Goal: Information Seeking & Learning: Learn about a topic

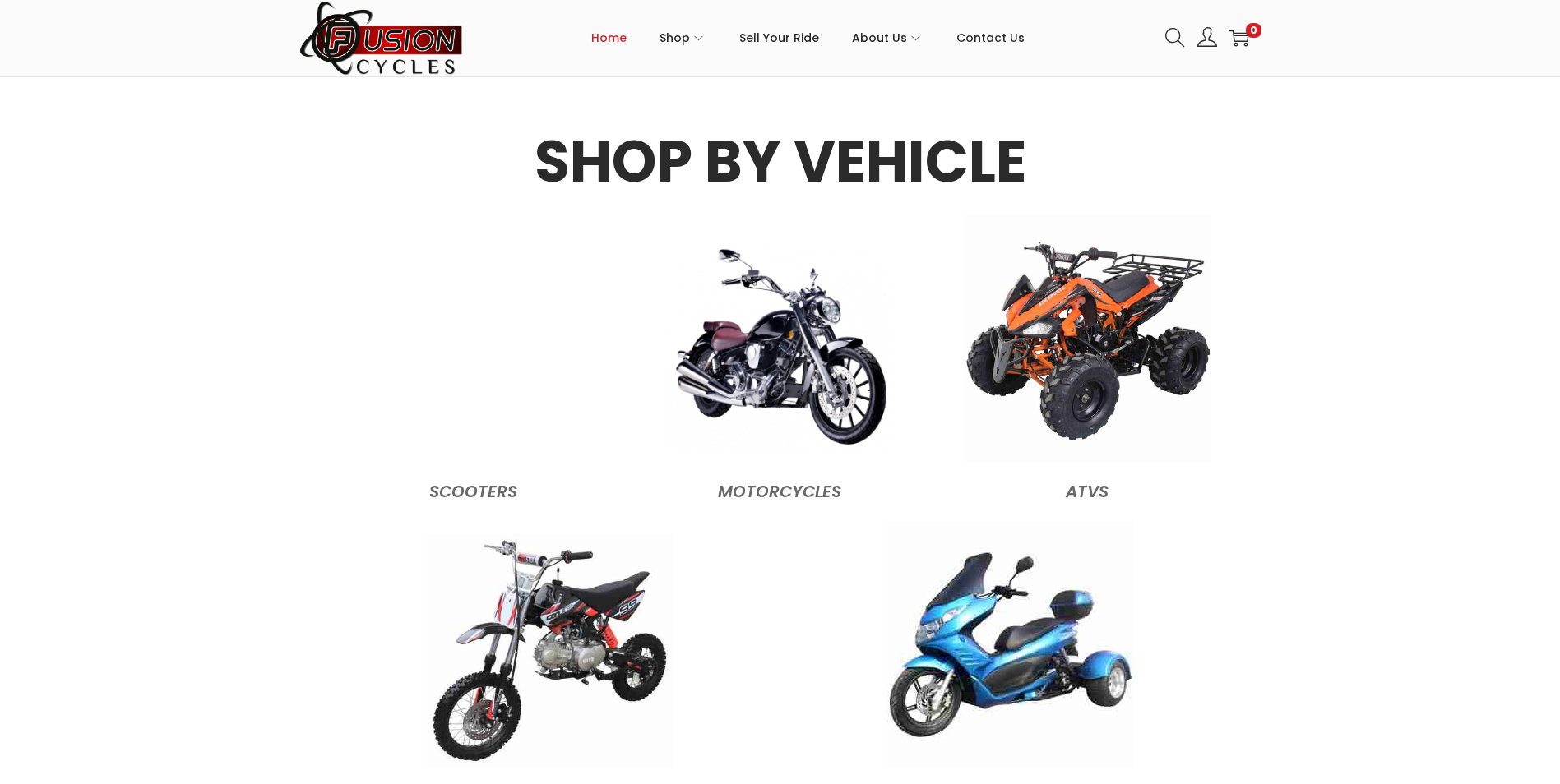
scroll to position [1562, 0]
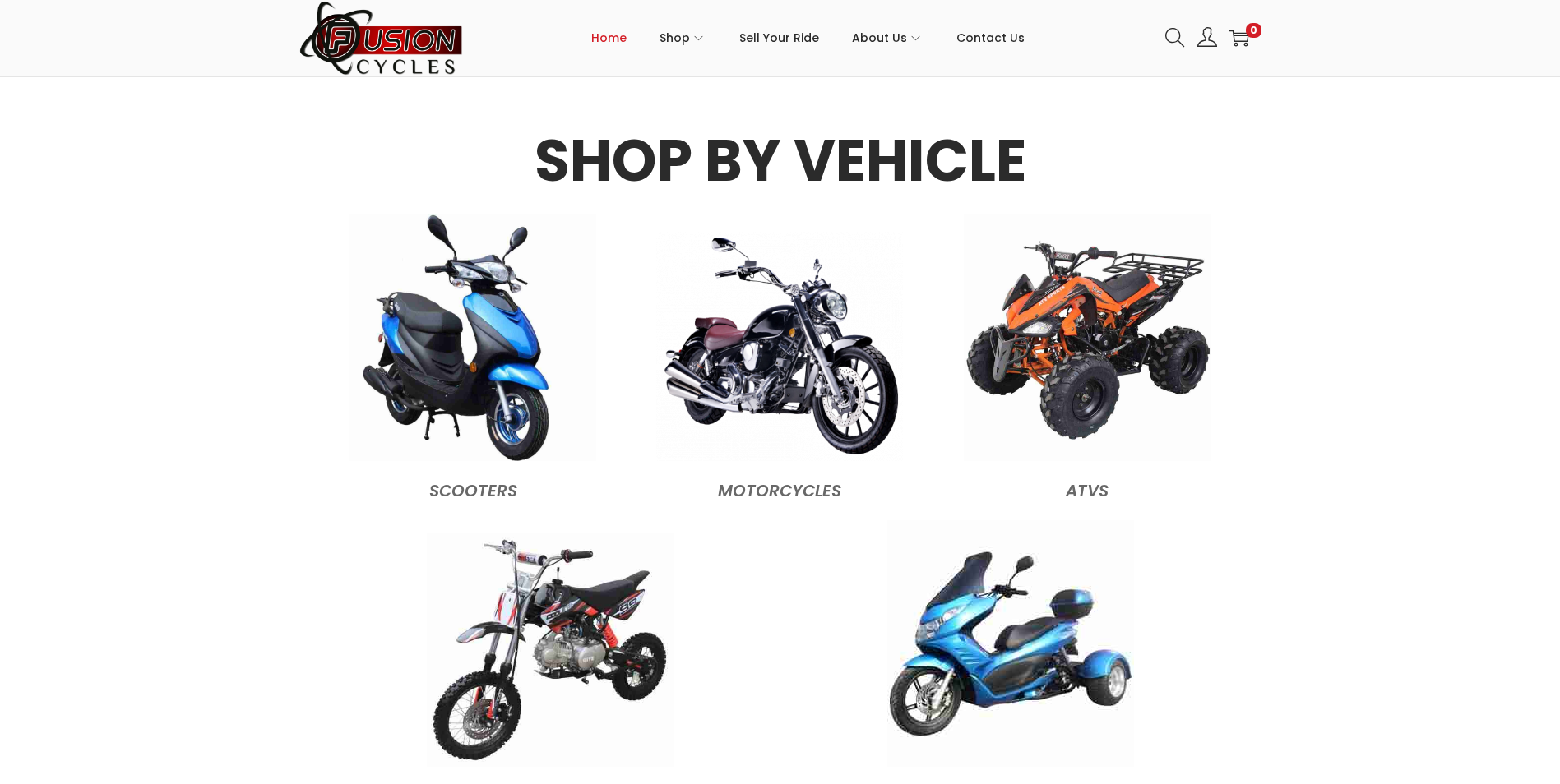
click at [456, 487] on figcaption "Scooters" at bounding box center [472, 486] width 290 height 35
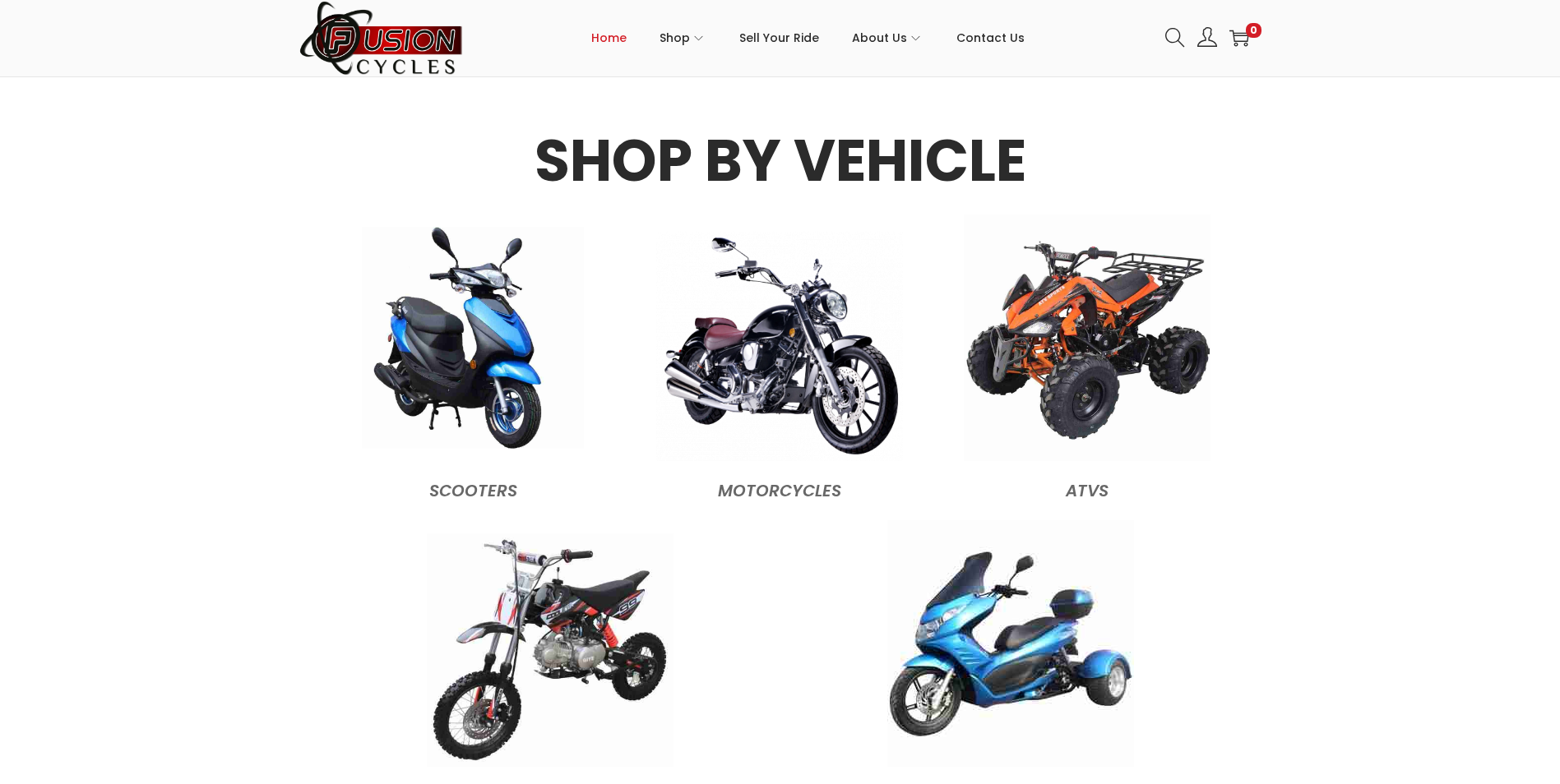
click at [472, 375] on img at bounding box center [472, 338] width 222 height 222
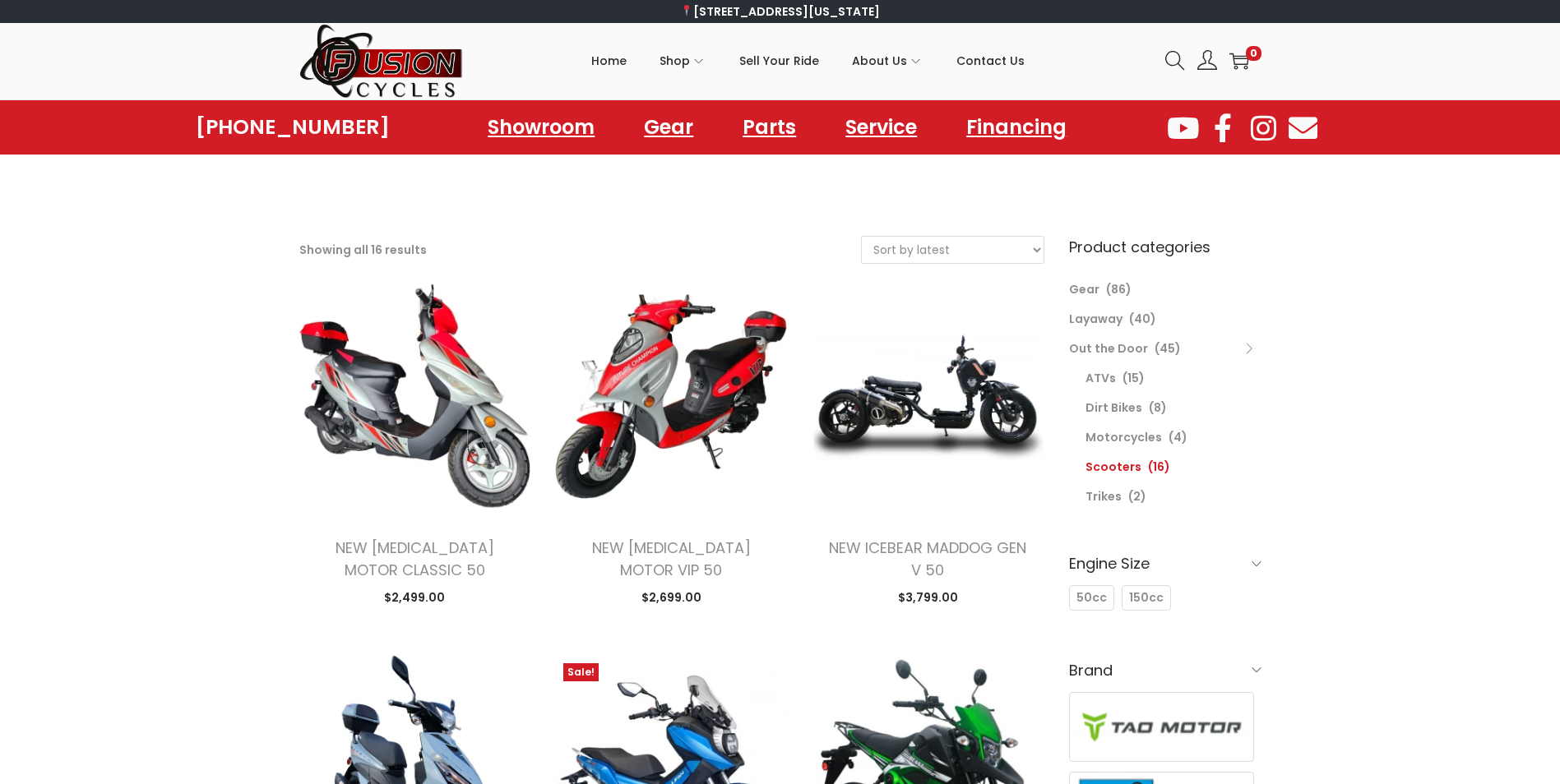
click at [1112, 432] on link "Motorcycles" at bounding box center [1123, 437] width 76 height 16
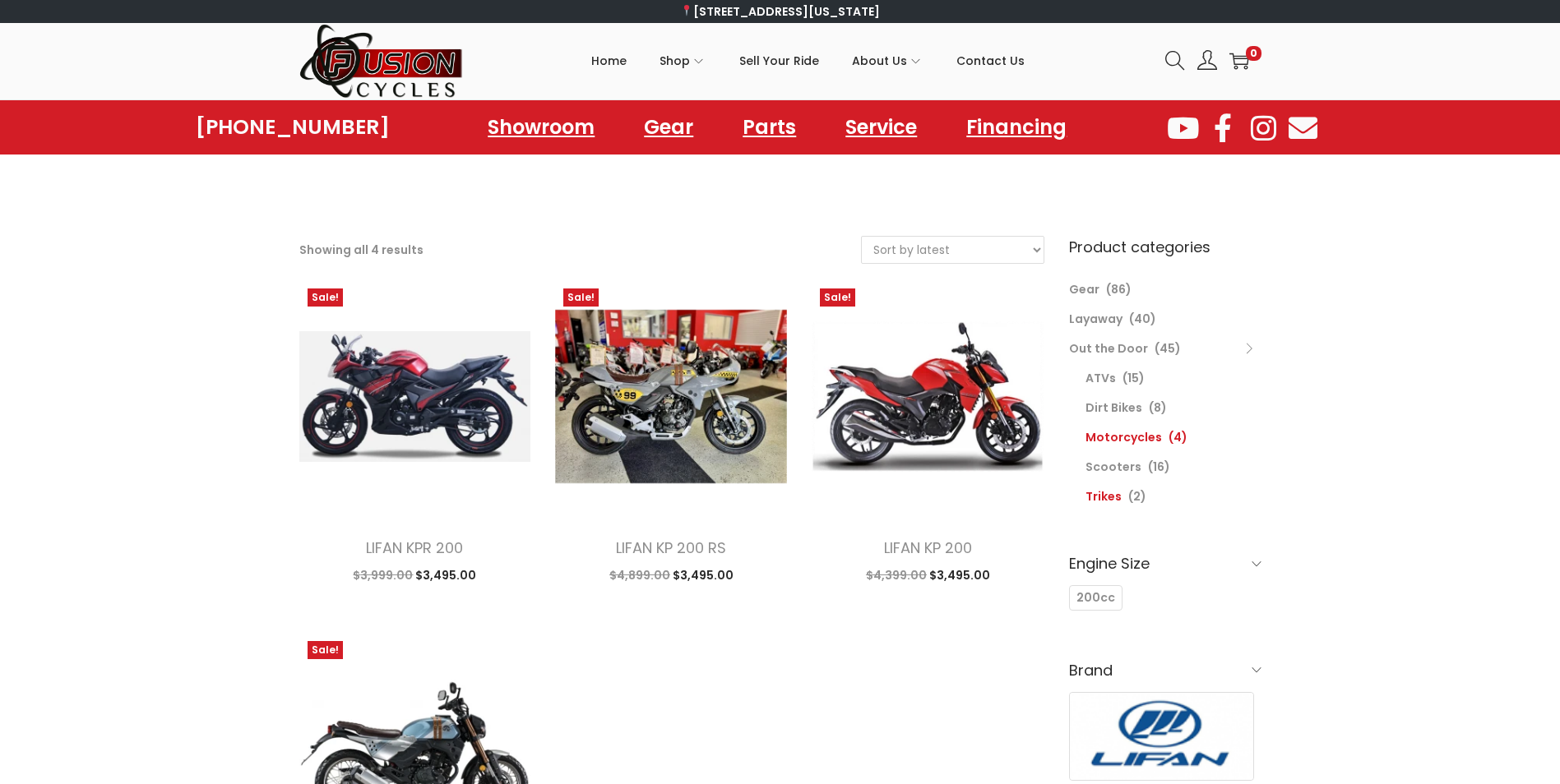
click at [1103, 491] on link "Trikes" at bounding box center [1103, 497] width 36 height 16
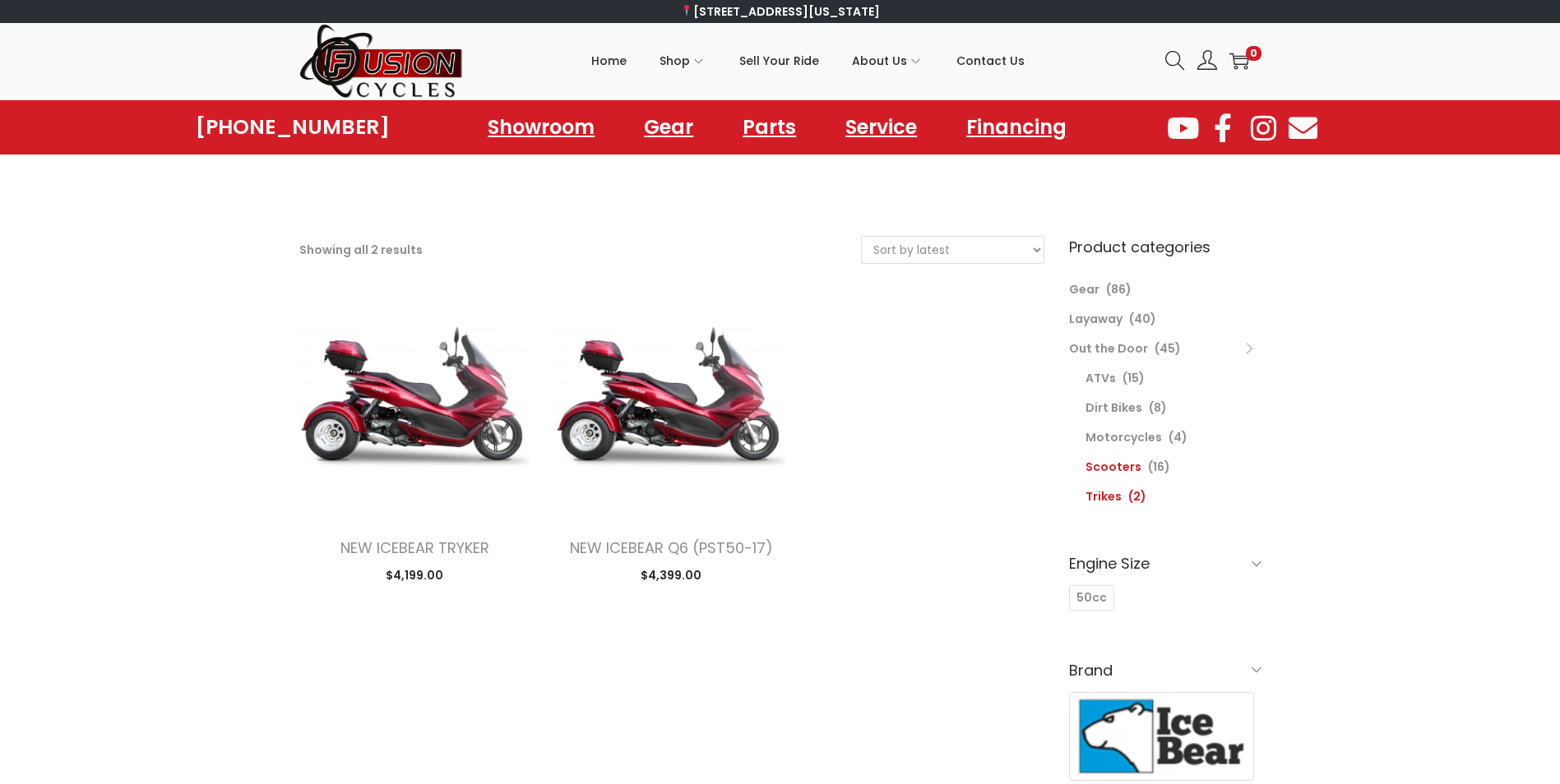
click at [1115, 464] on link "Scooters" at bounding box center [1113, 467] width 56 height 16
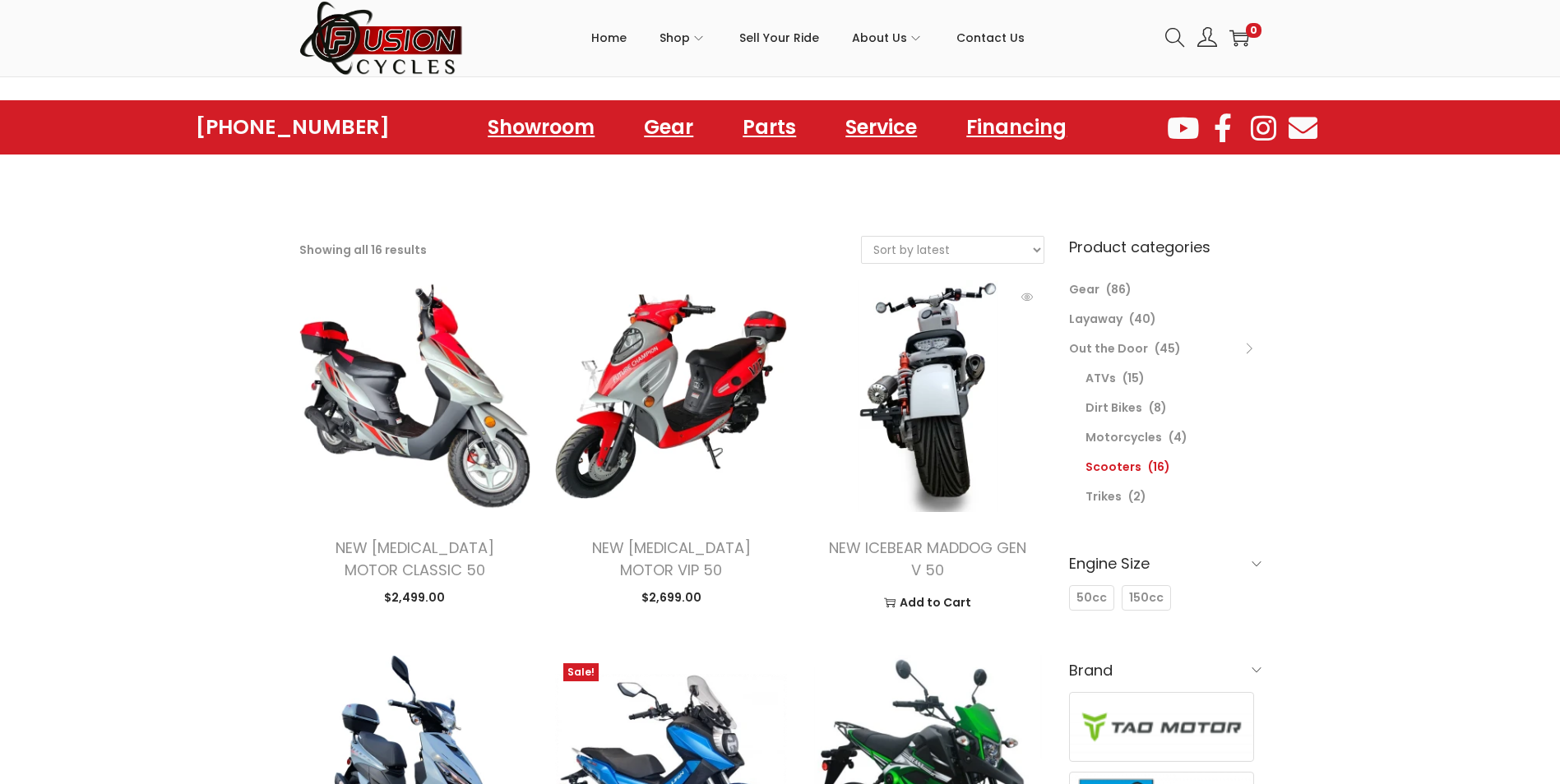
scroll to position [83, 0]
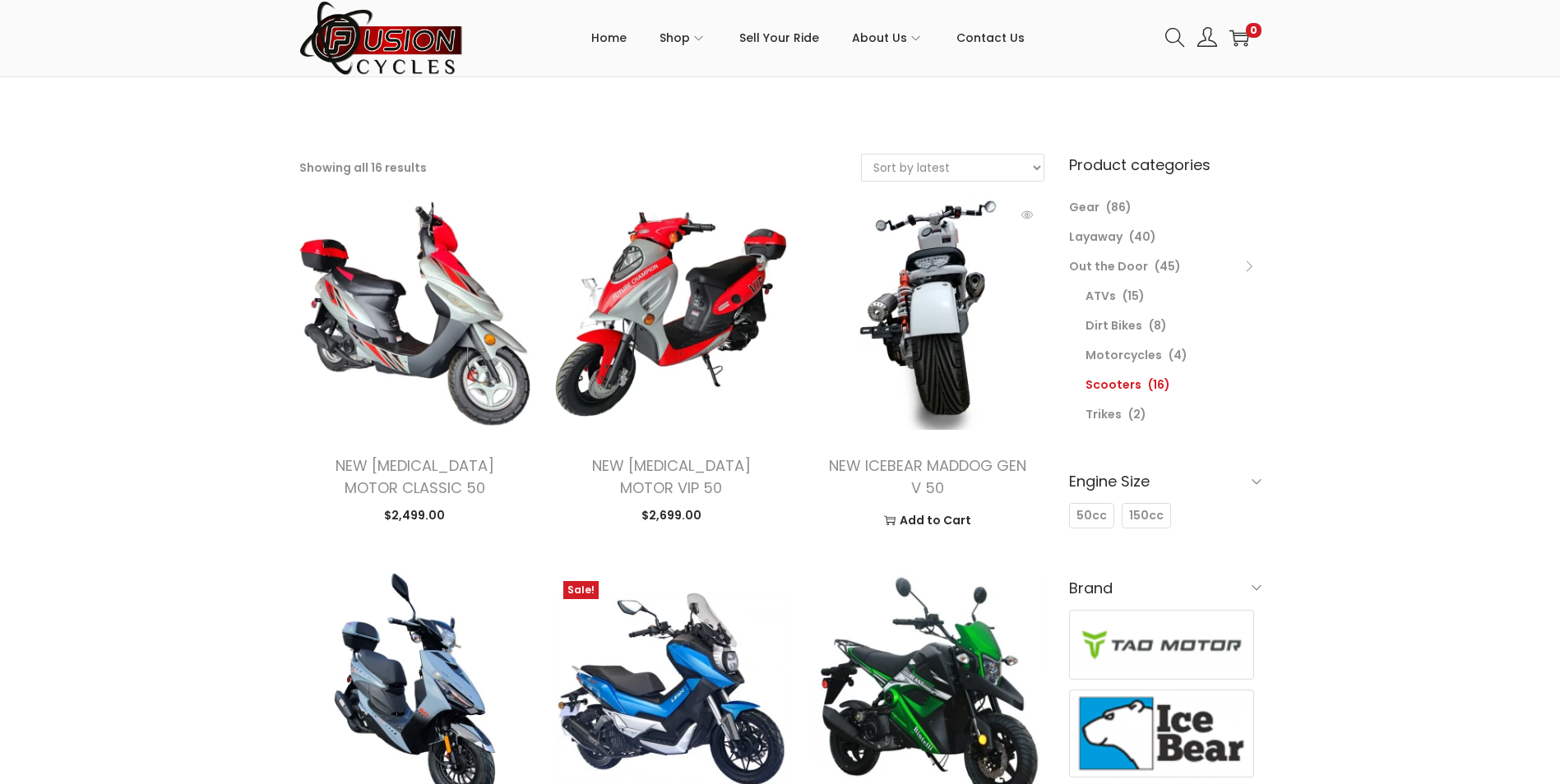
click at [988, 346] on img at bounding box center [928, 314] width 232 height 232
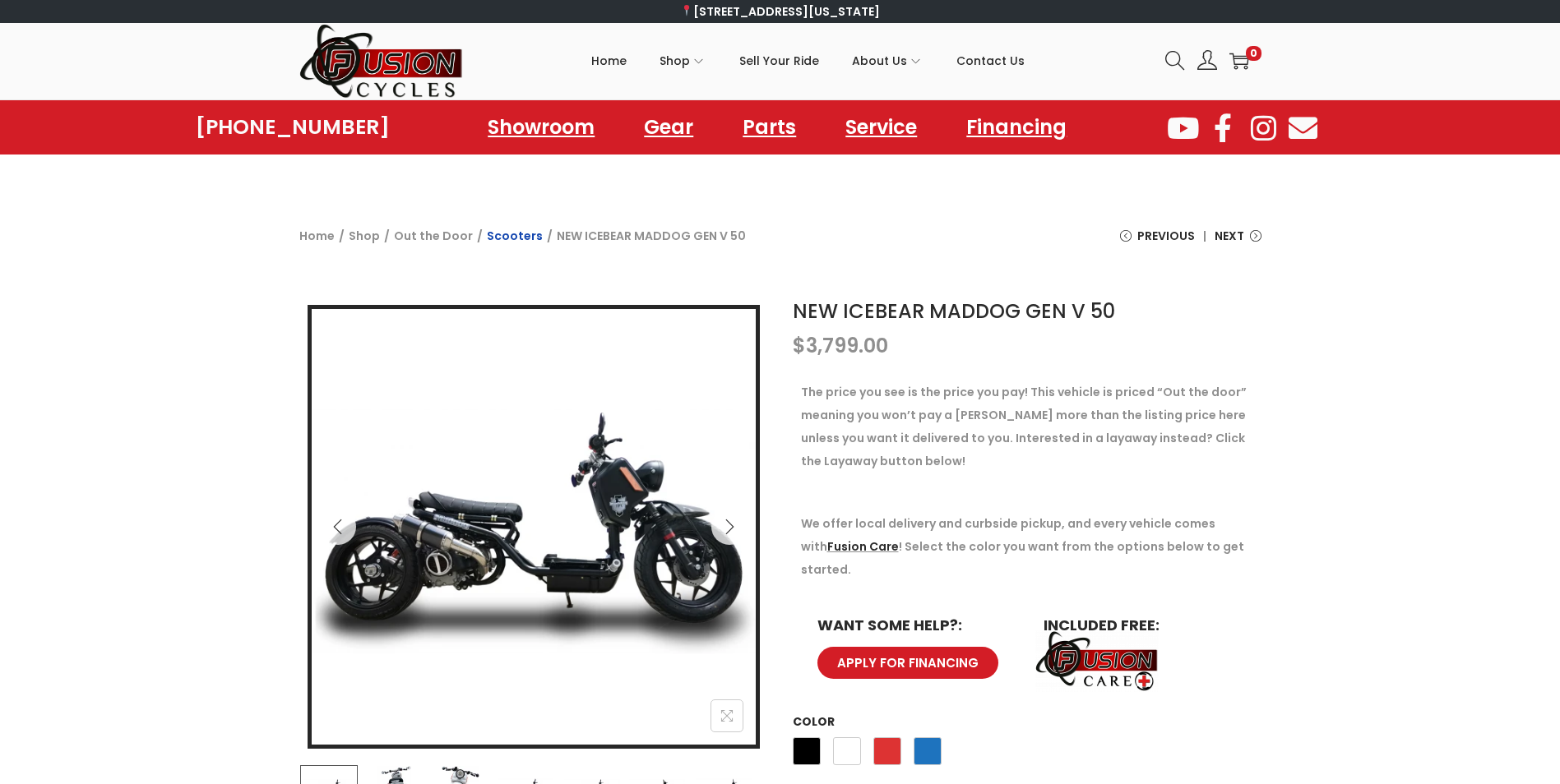
click at [507, 236] on link "Scooters" at bounding box center [515, 236] width 56 height 16
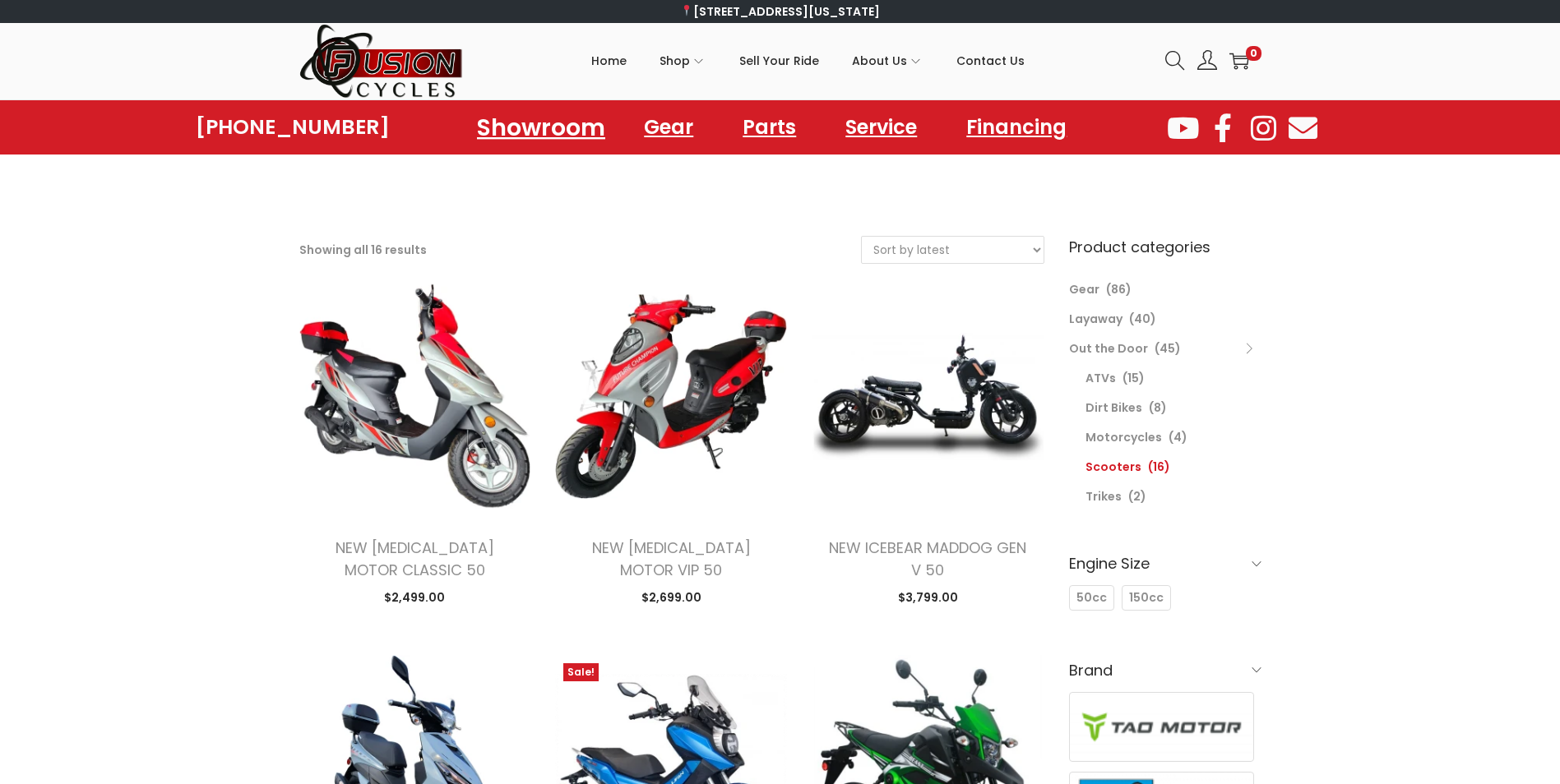
click at [556, 122] on link "Showroom" at bounding box center [541, 127] width 168 height 45
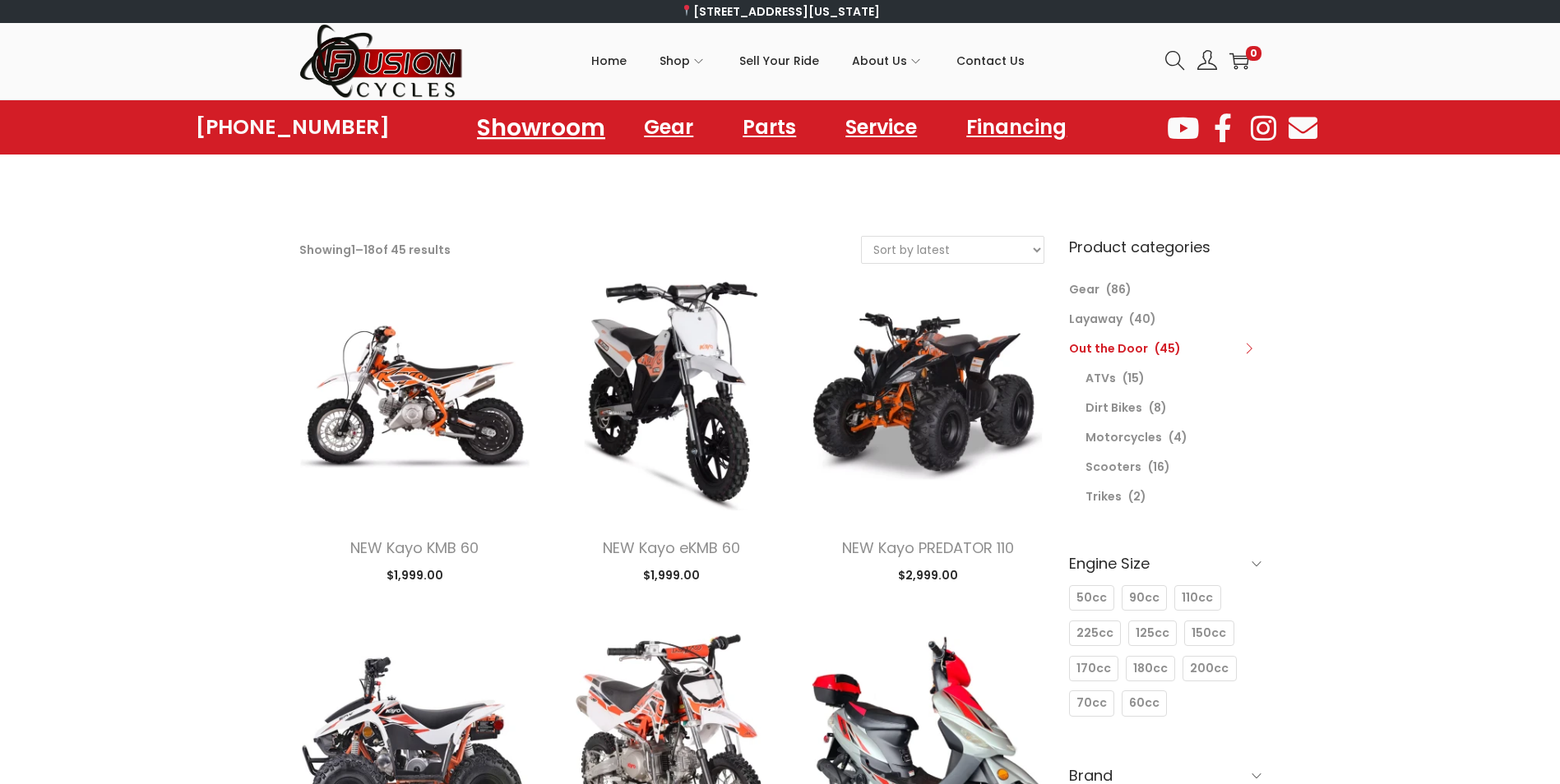
click at [552, 124] on link "Showroom" at bounding box center [541, 127] width 168 height 45
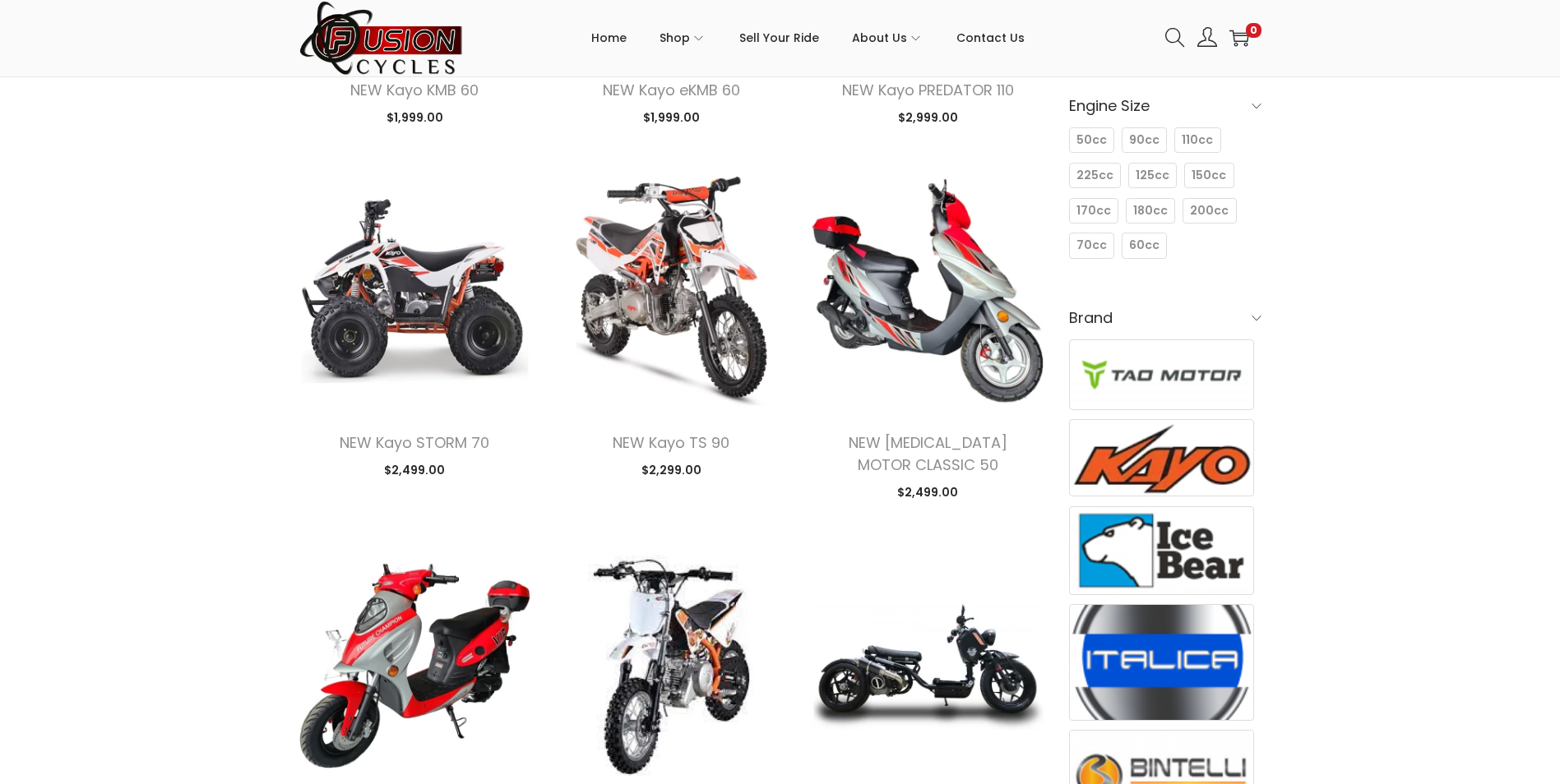
scroll to position [493, 0]
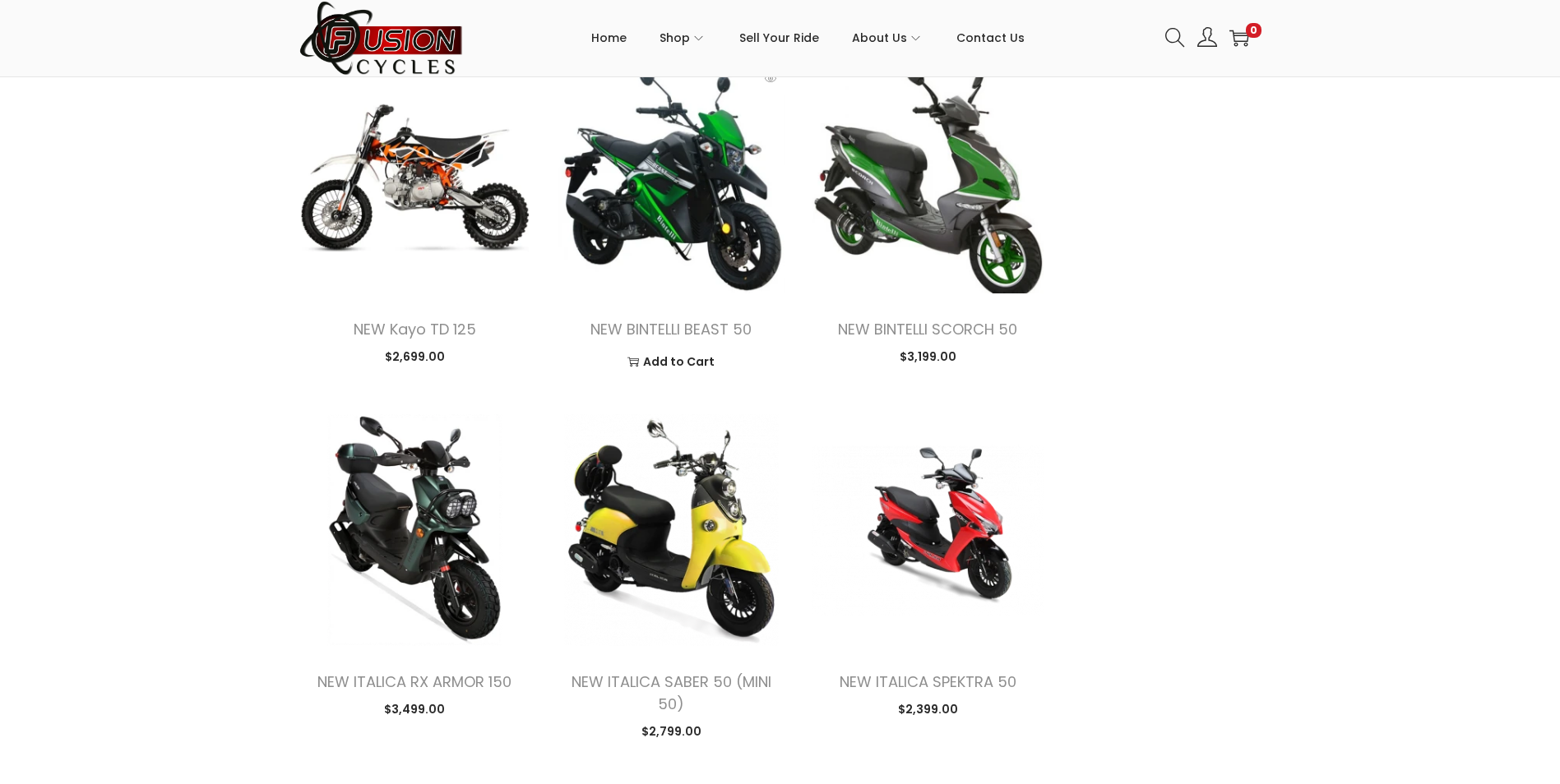
scroll to position [2056, 0]
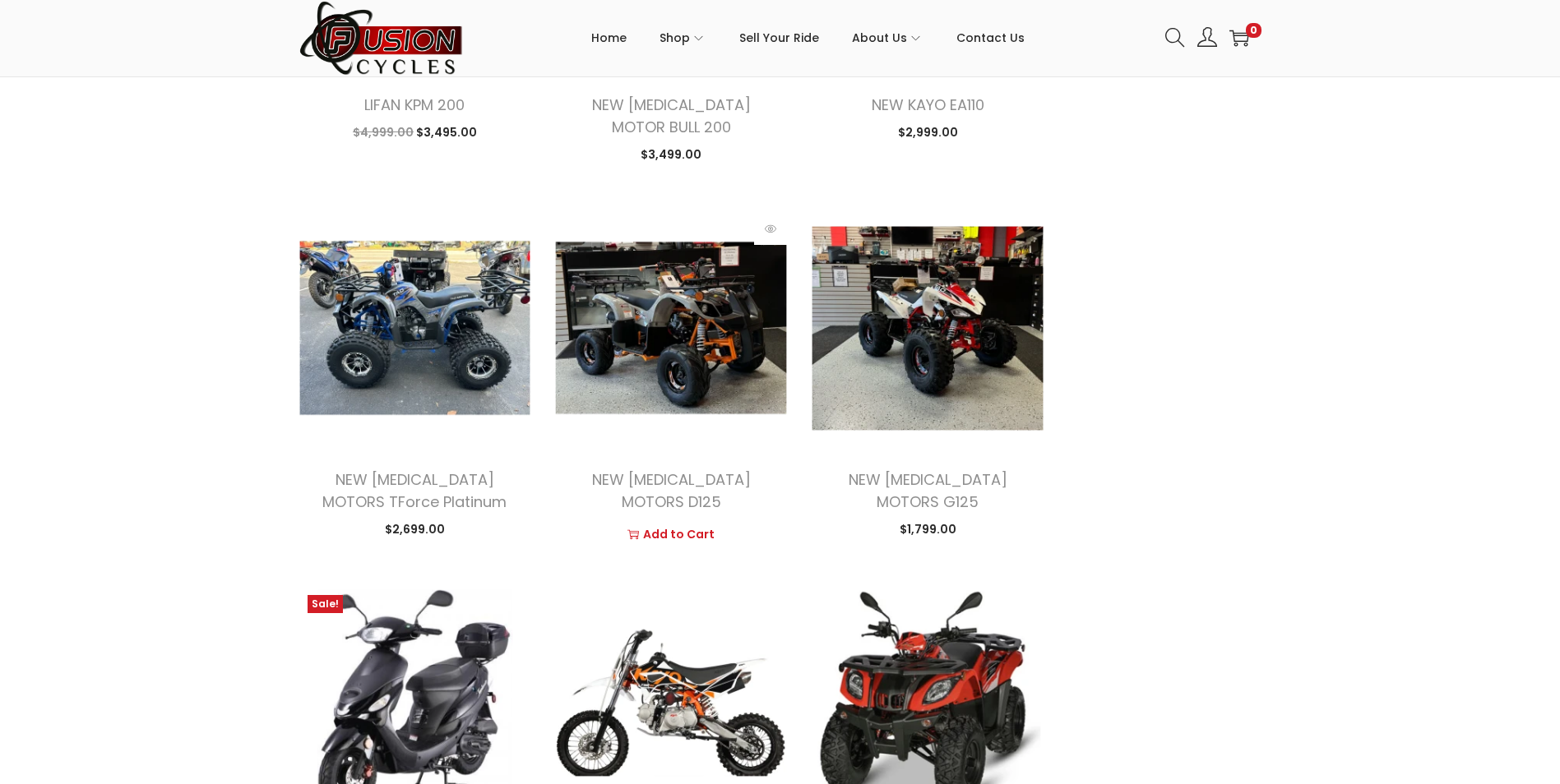
scroll to position [4111, 0]
